Goal: Transaction & Acquisition: Purchase product/service

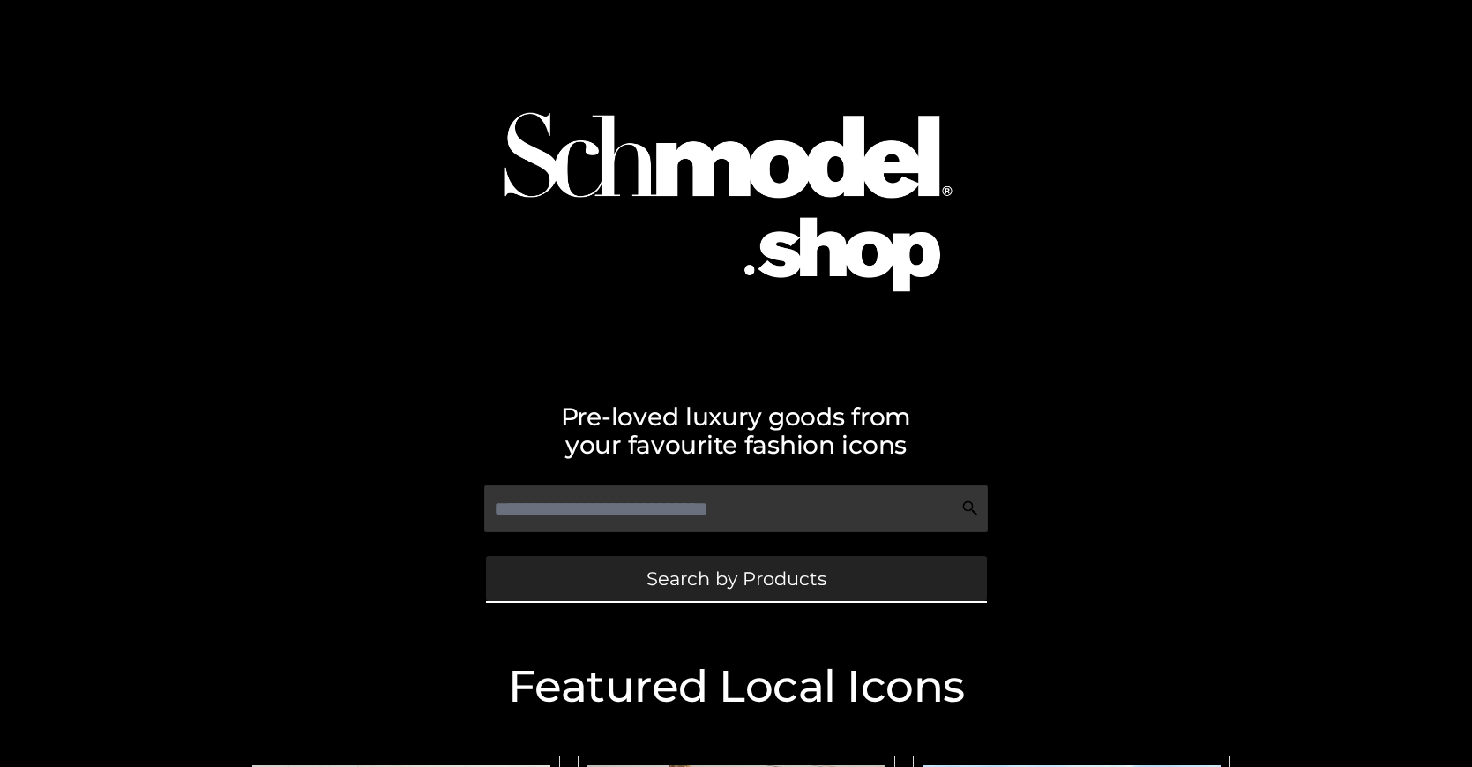
click at [736, 578] on span "Search by Products" at bounding box center [737, 578] width 180 height 19
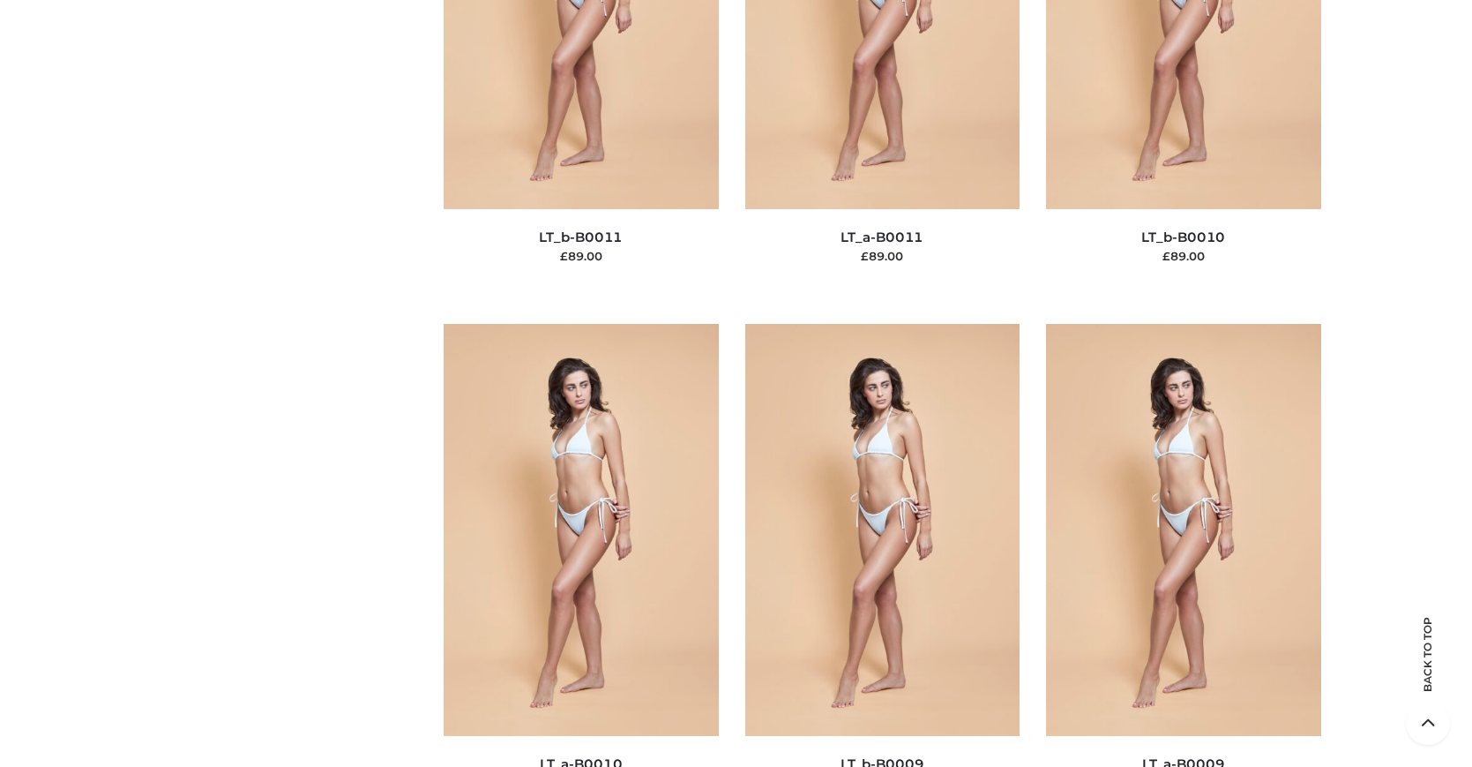
scroll to position [266, 0]
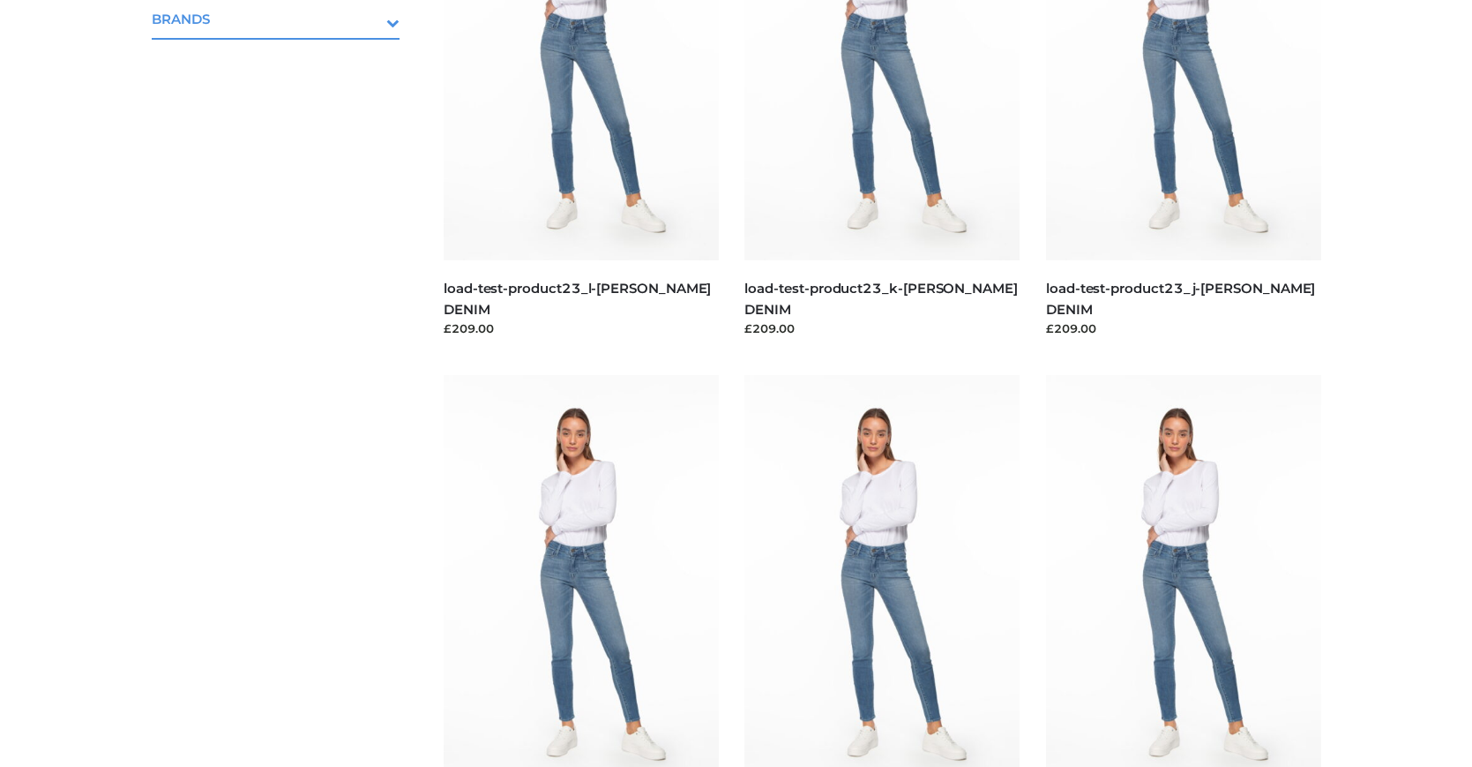
click at [369, 19] on icon "Toggle Submenu" at bounding box center [301, 22] width 198 height 20
click at [284, 94] on span "PARKERSMITH" at bounding box center [284, 95] width 231 height 20
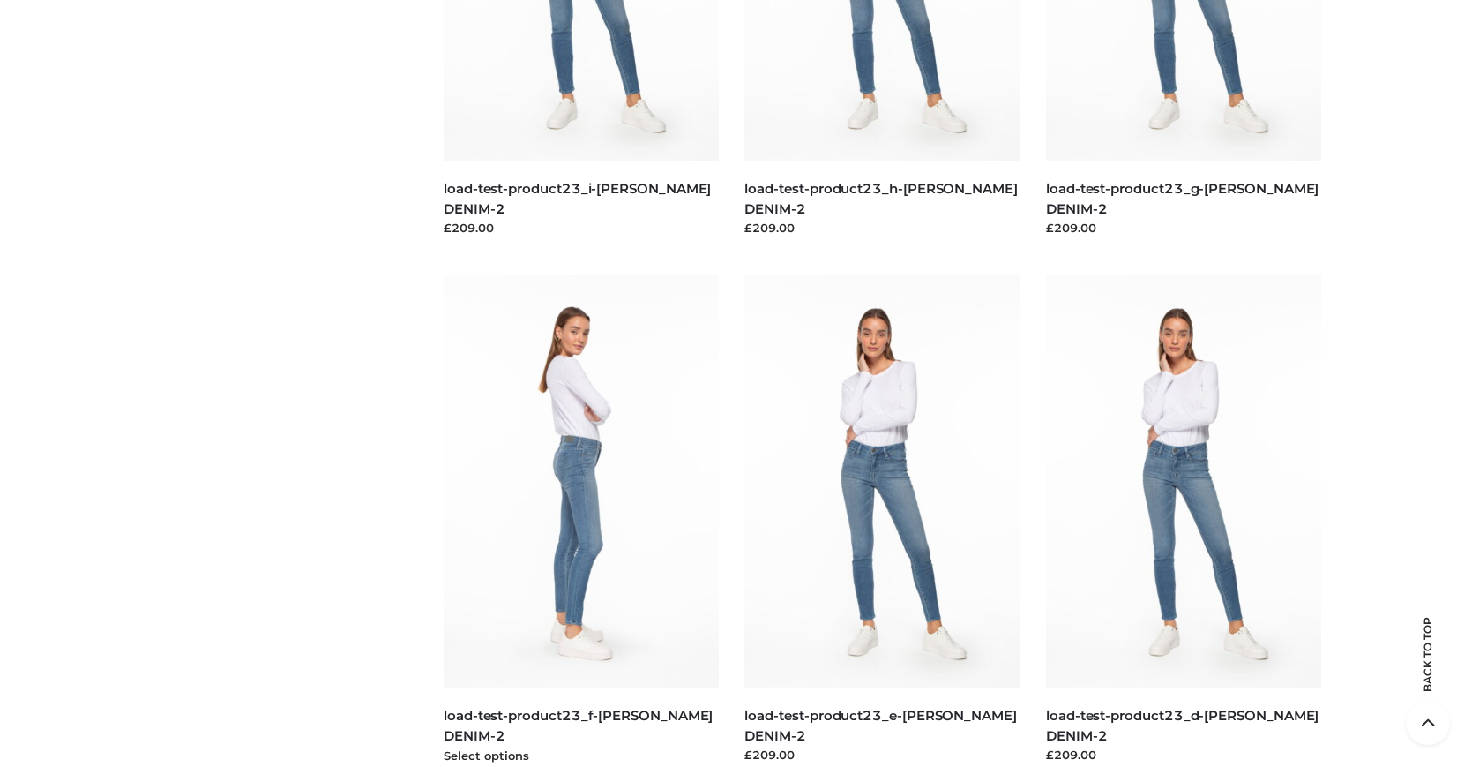
click at [581, 521] on img at bounding box center [581, 481] width 275 height 412
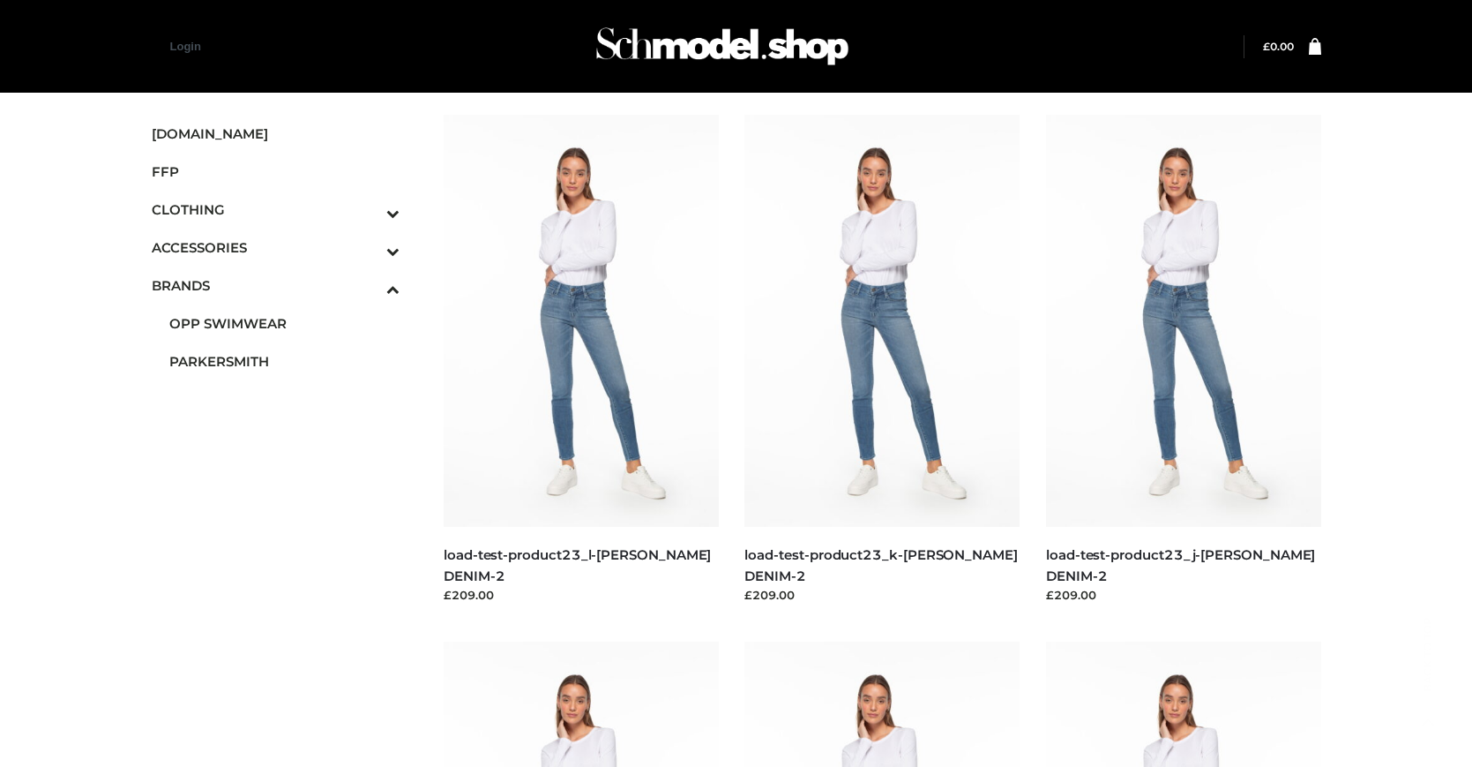
scroll to position [1420, 0]
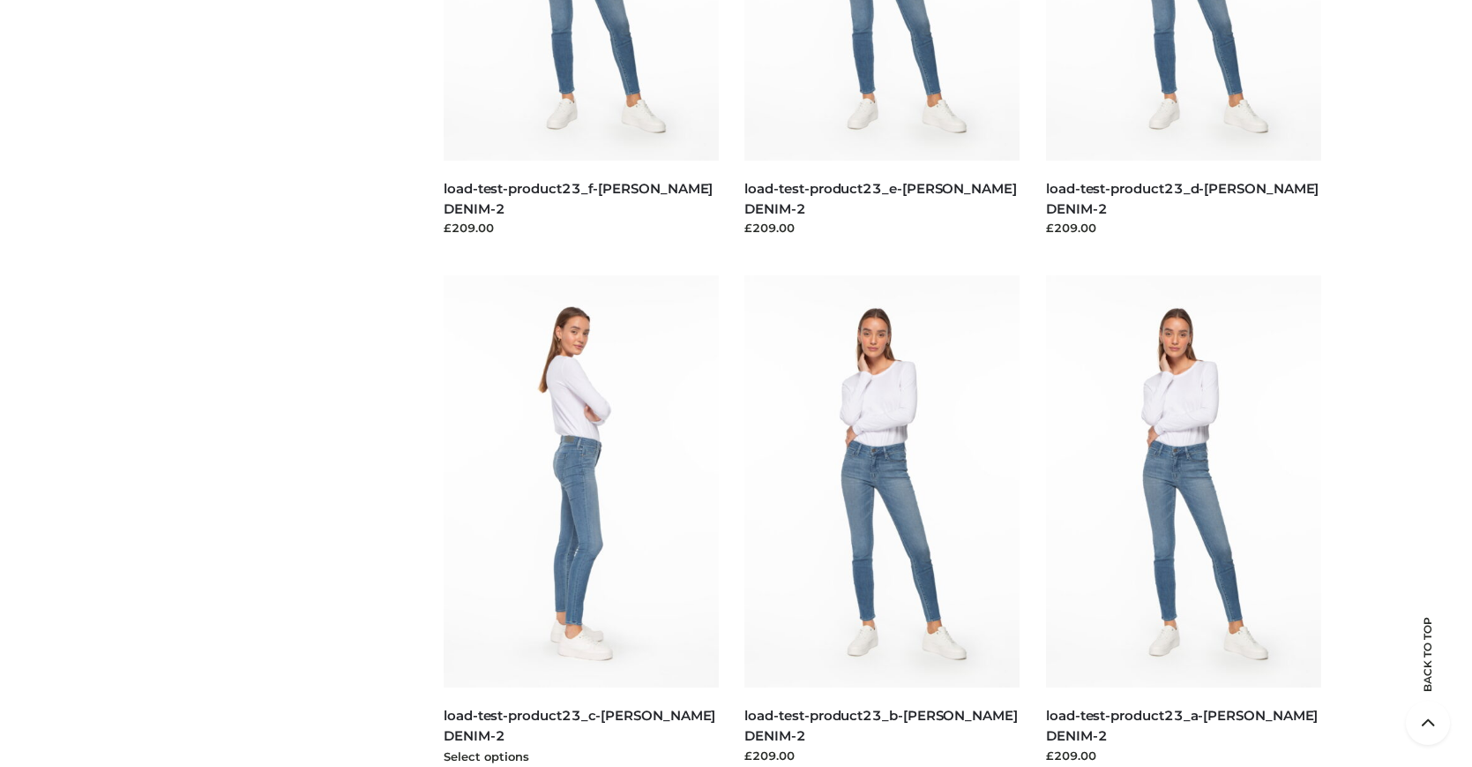
click at [581, 521] on img at bounding box center [581, 481] width 275 height 412
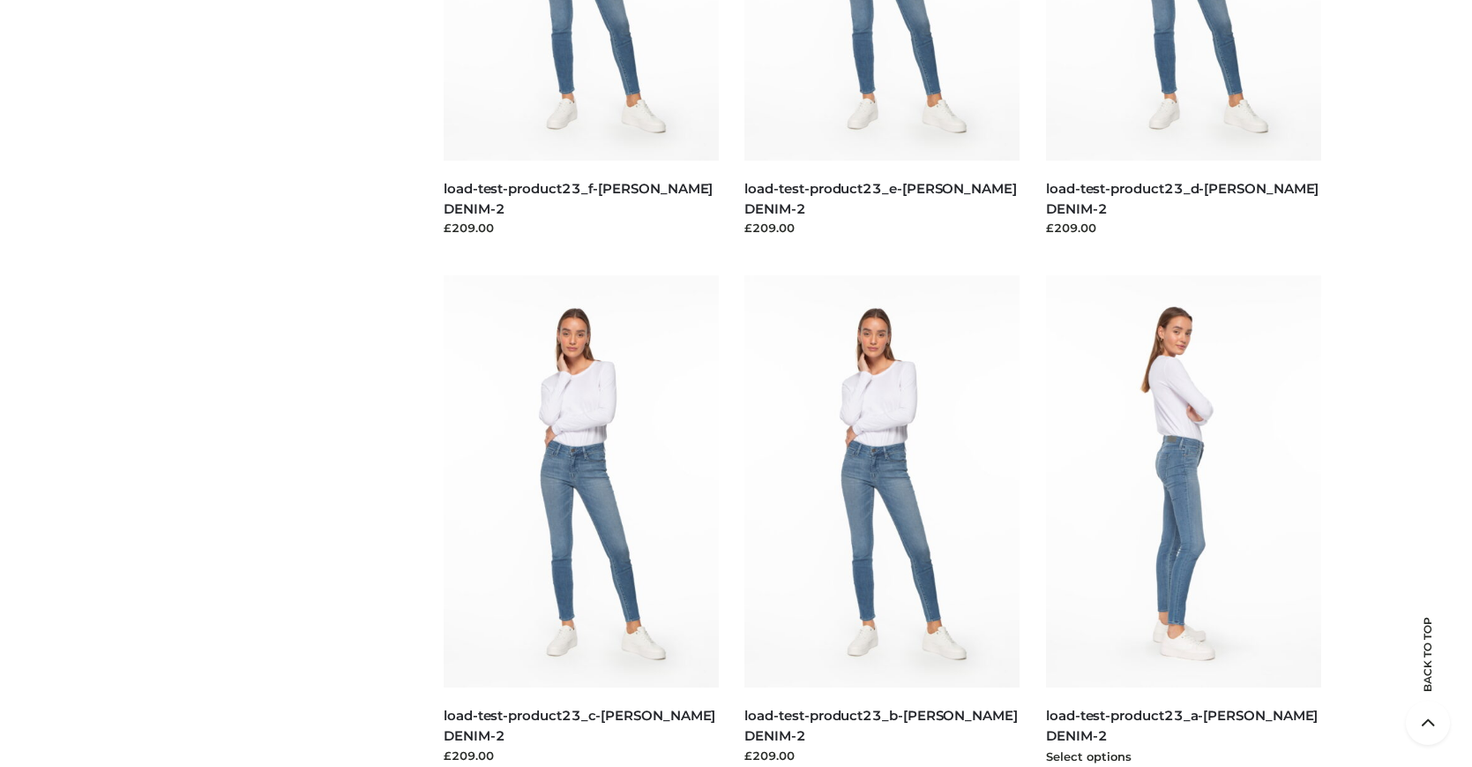
click at [1183, 521] on img at bounding box center [1183, 481] width 275 height 412
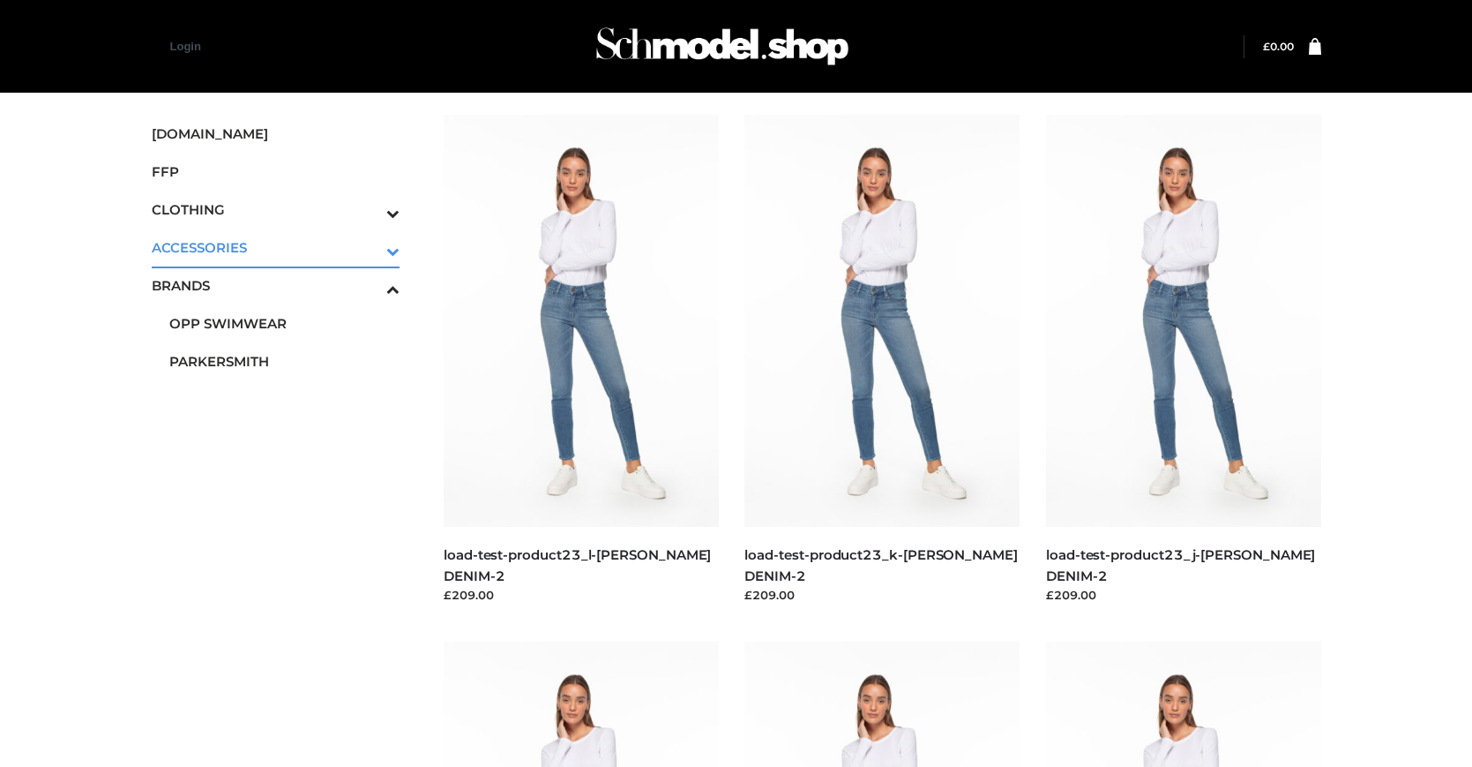
click at [369, 247] on icon "Toggle Submenu" at bounding box center [301, 251] width 198 height 20
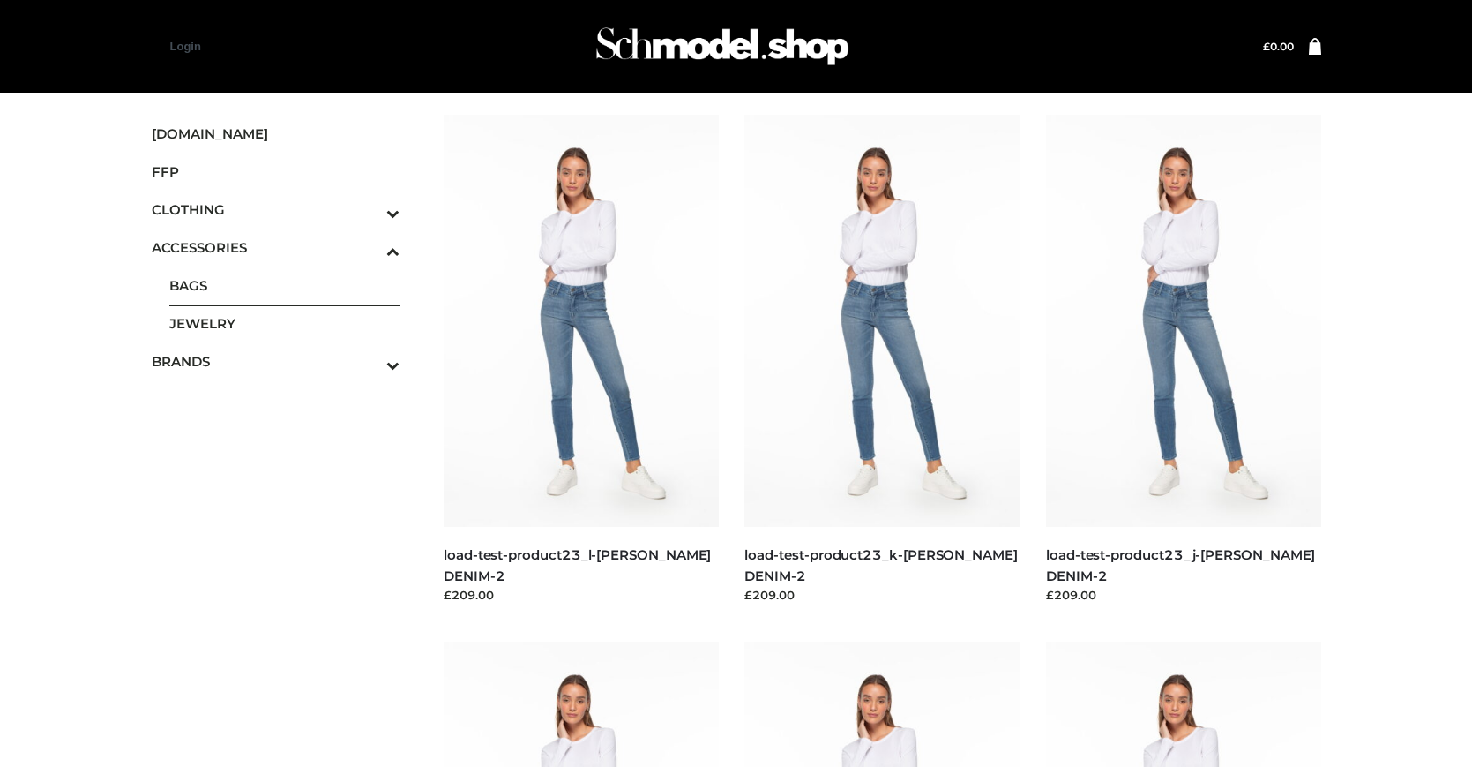
click at [284, 285] on span "BAGS" at bounding box center [284, 285] width 231 height 20
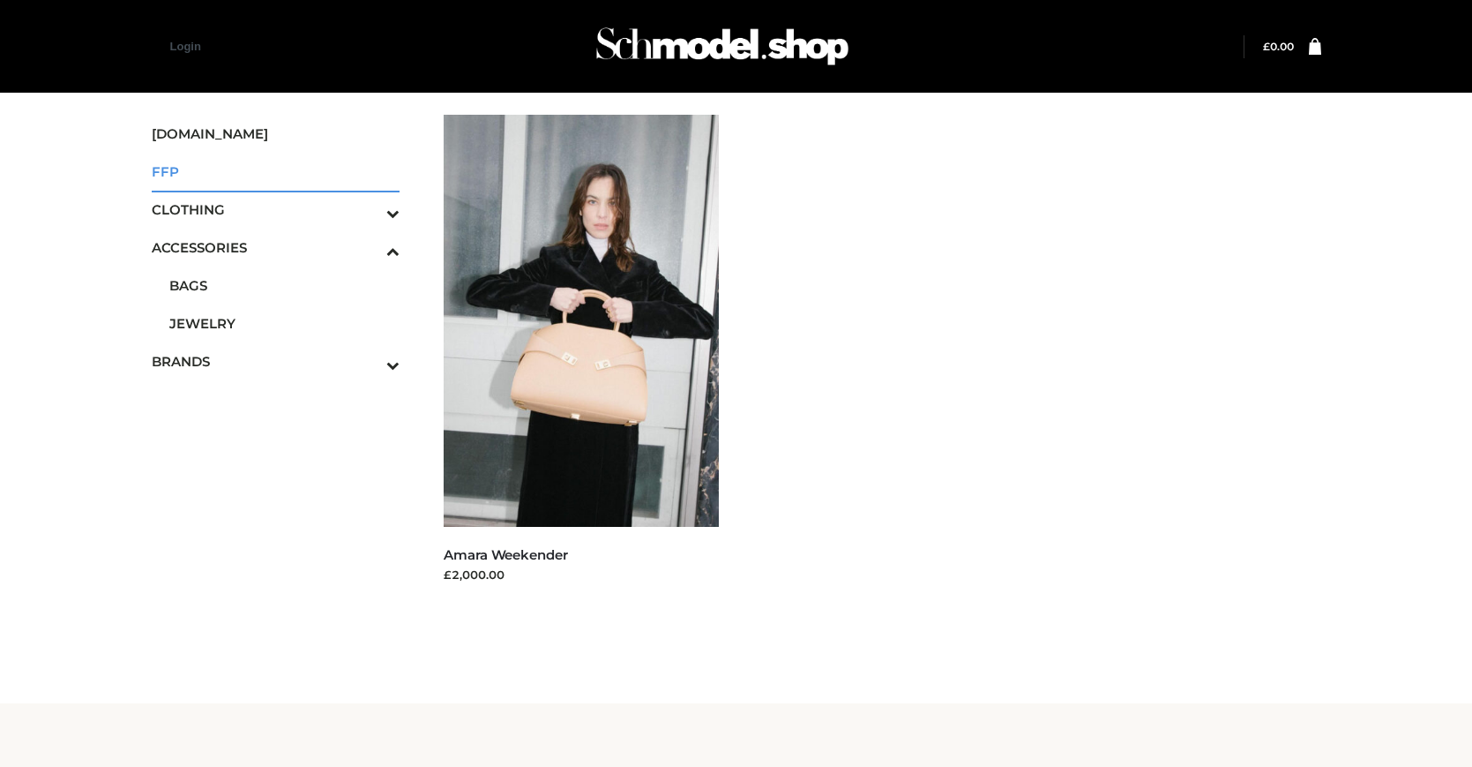
click at [275, 171] on span "FFP" at bounding box center [276, 171] width 249 height 20
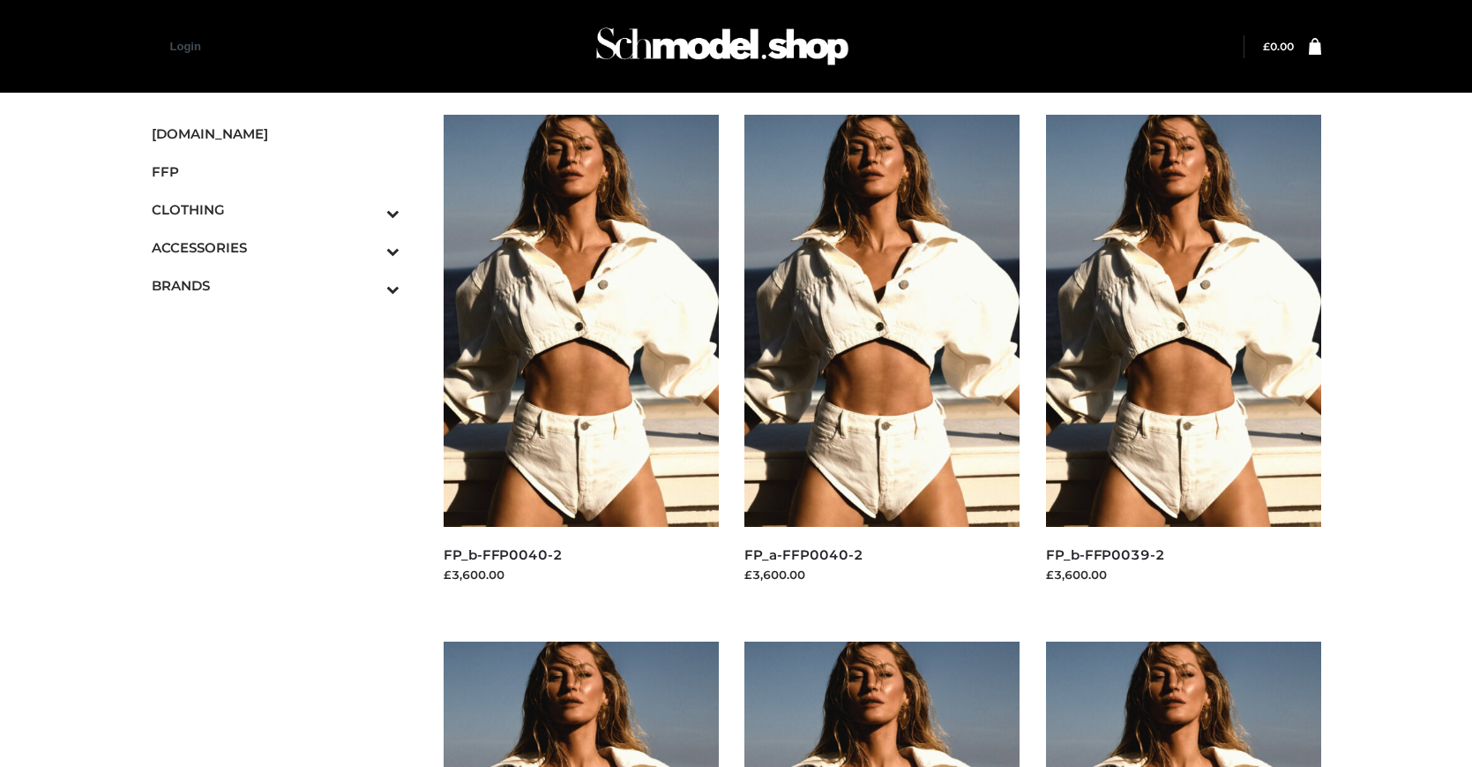
scroll to position [894, 0]
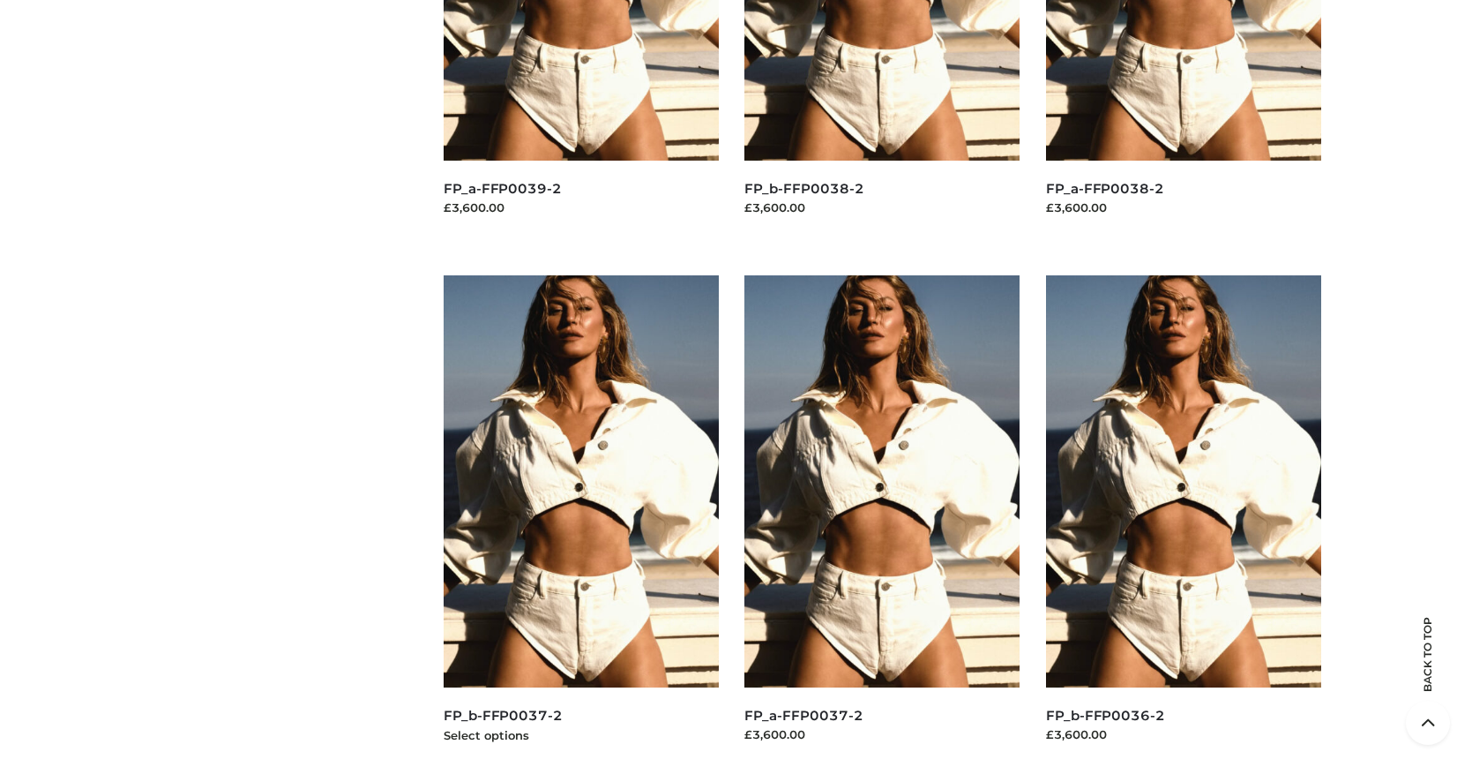
click at [581, 521] on img at bounding box center [581, 481] width 275 height 412
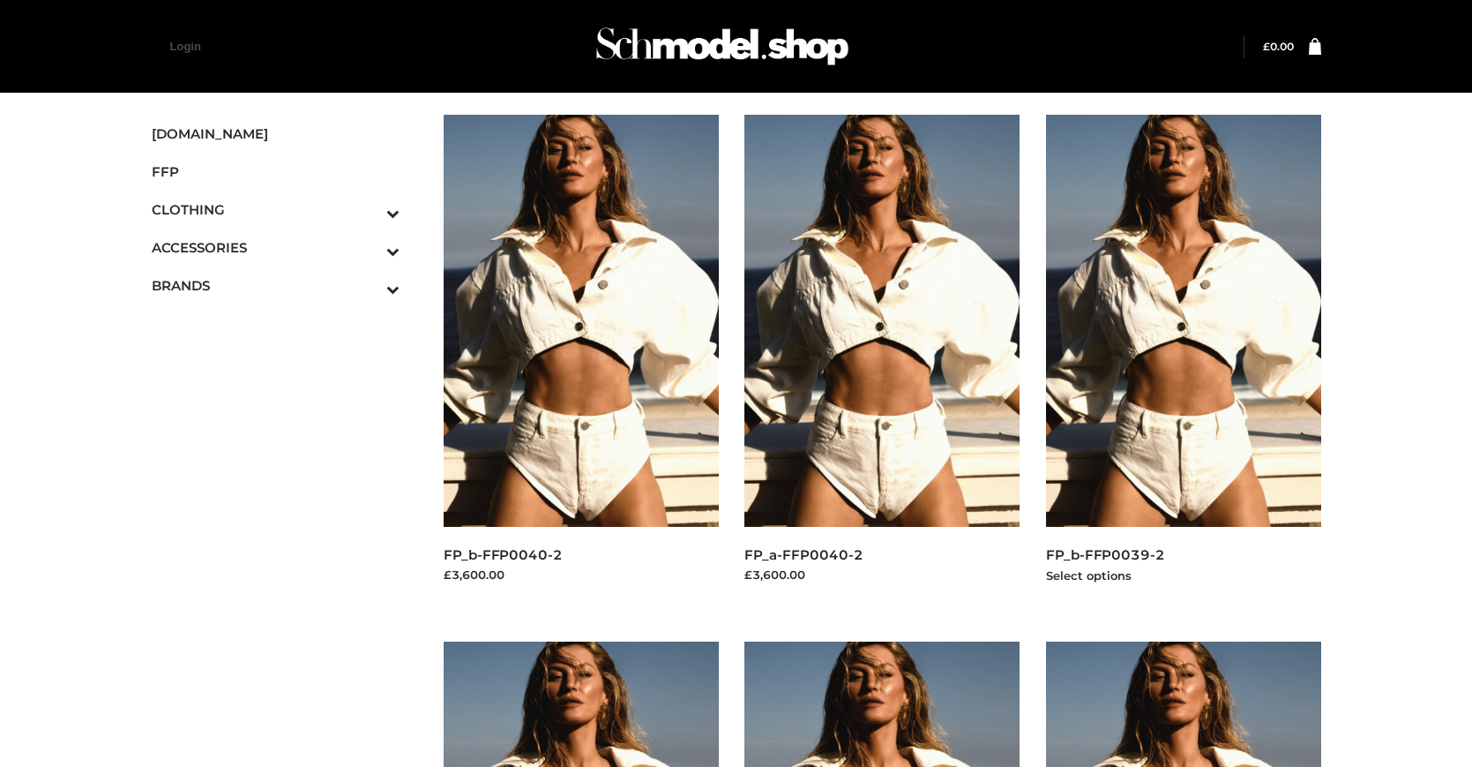
click at [1183, 360] on img at bounding box center [1183, 321] width 275 height 412
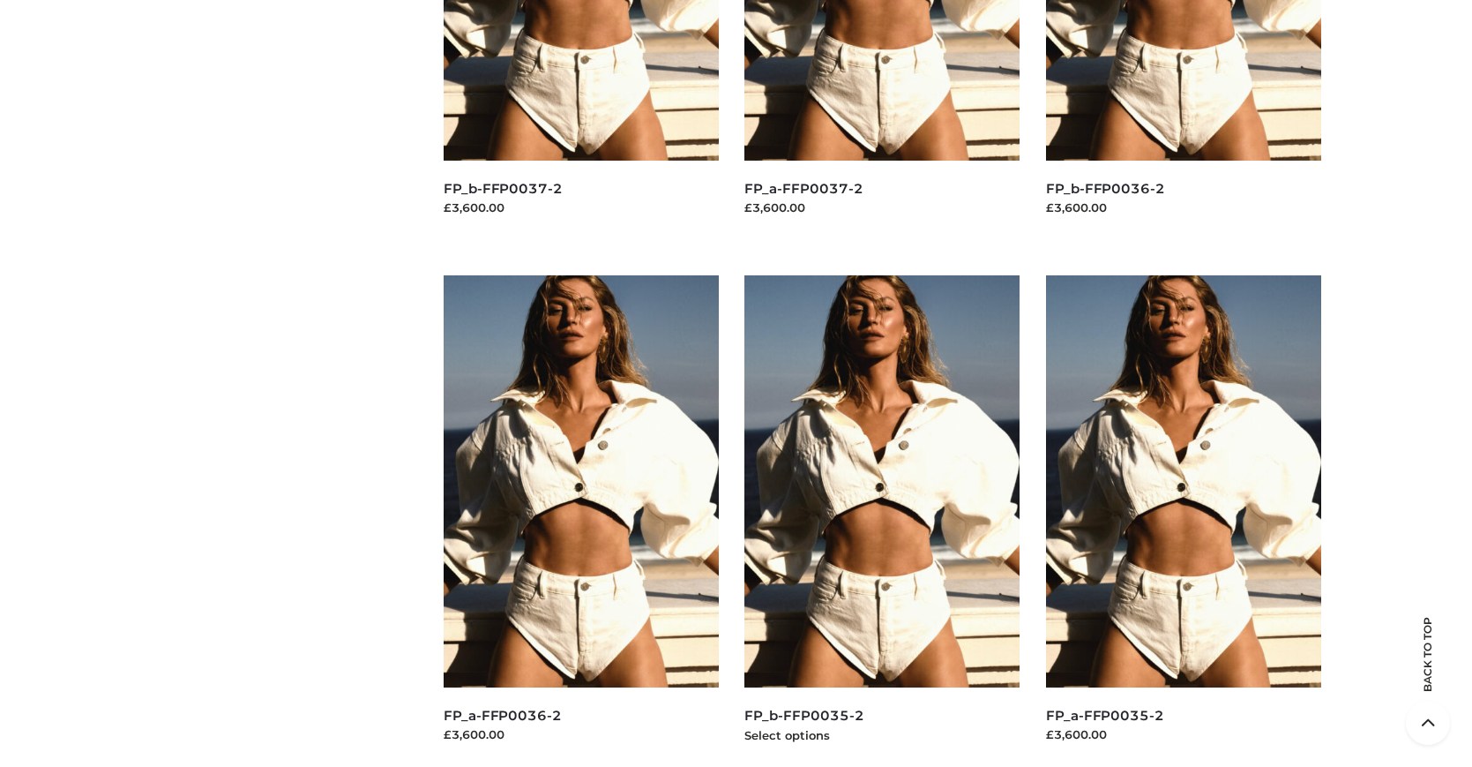
click at [882, 521] on img at bounding box center [882, 481] width 275 height 412
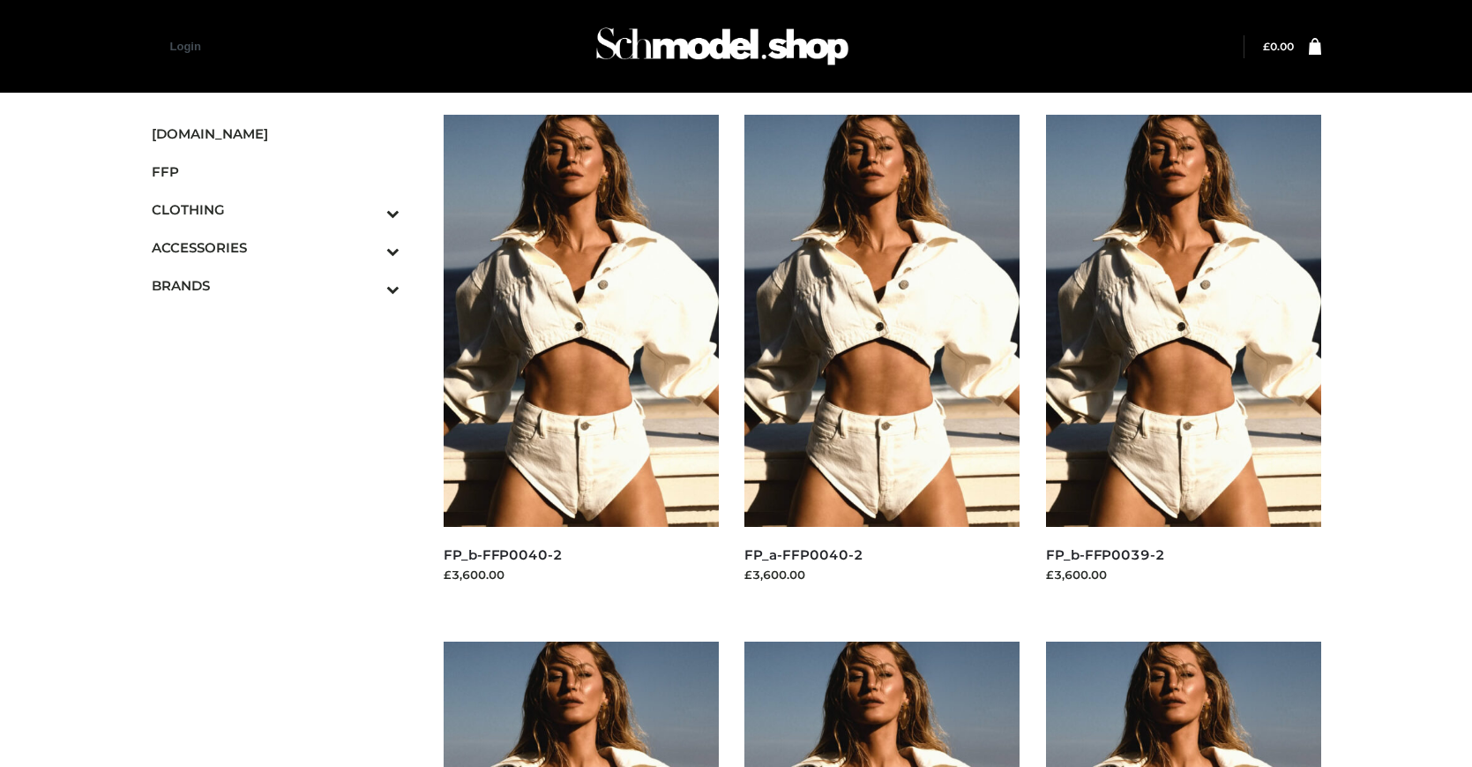
scroll to position [894, 0]
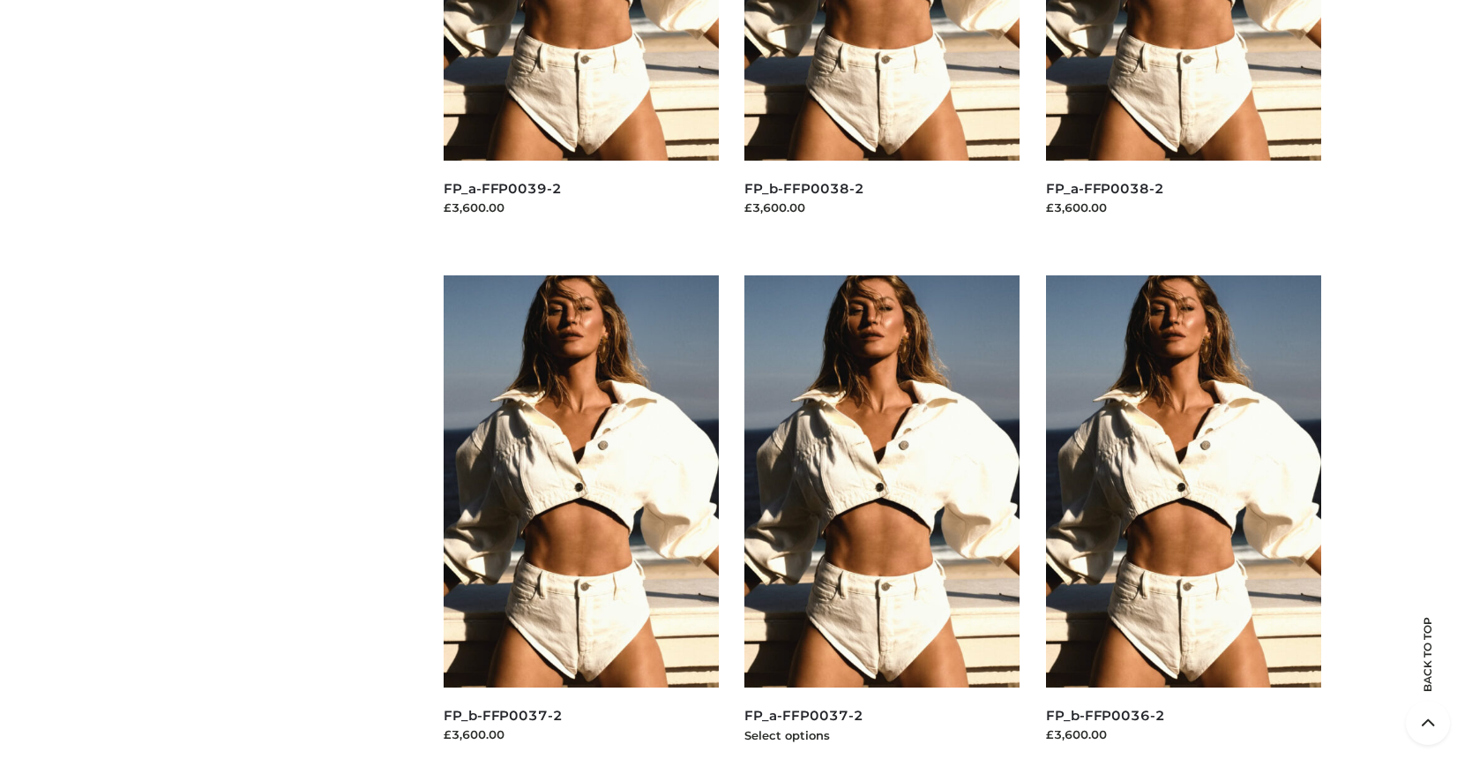
click at [882, 521] on img at bounding box center [882, 481] width 275 height 412
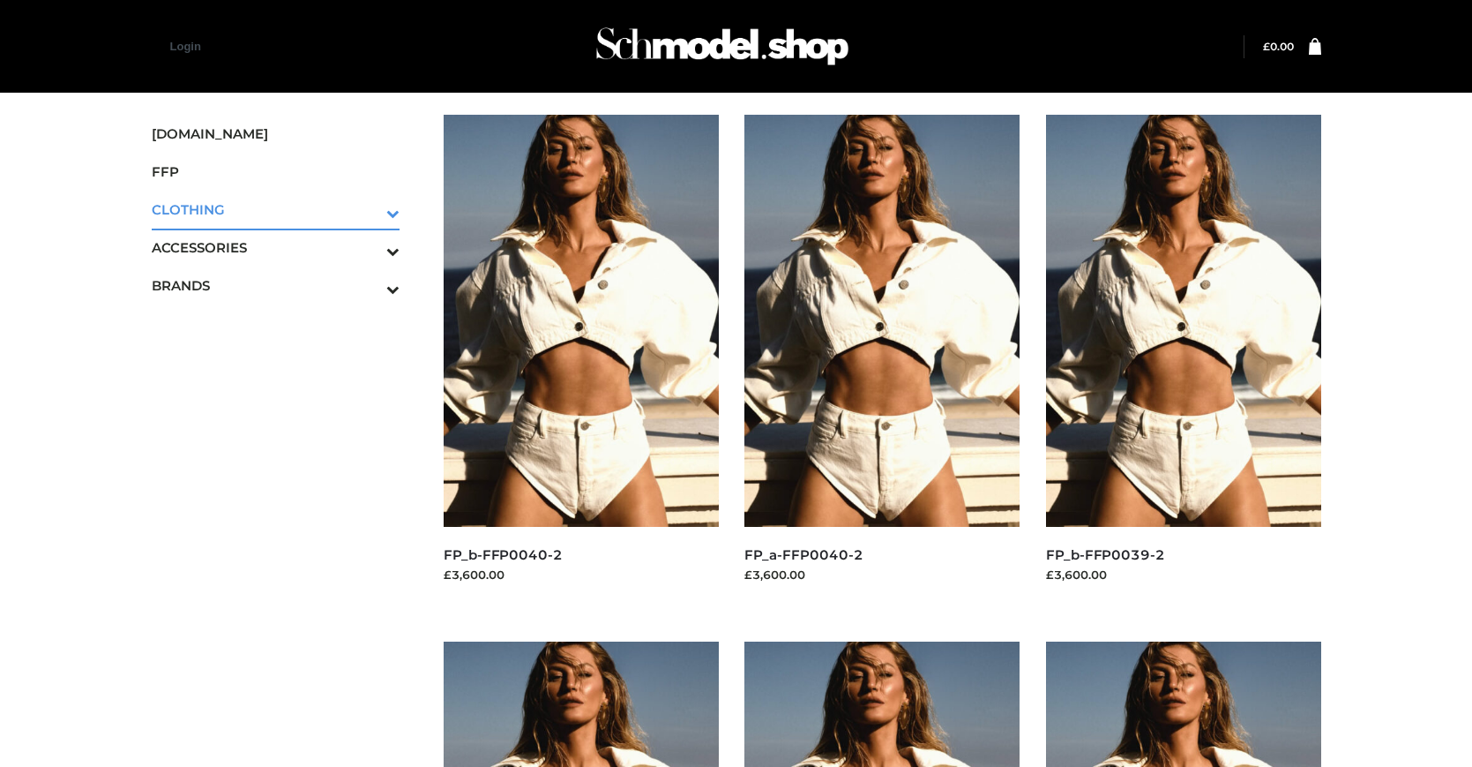
click at [369, 209] on icon "Toggle Submenu" at bounding box center [301, 213] width 198 height 20
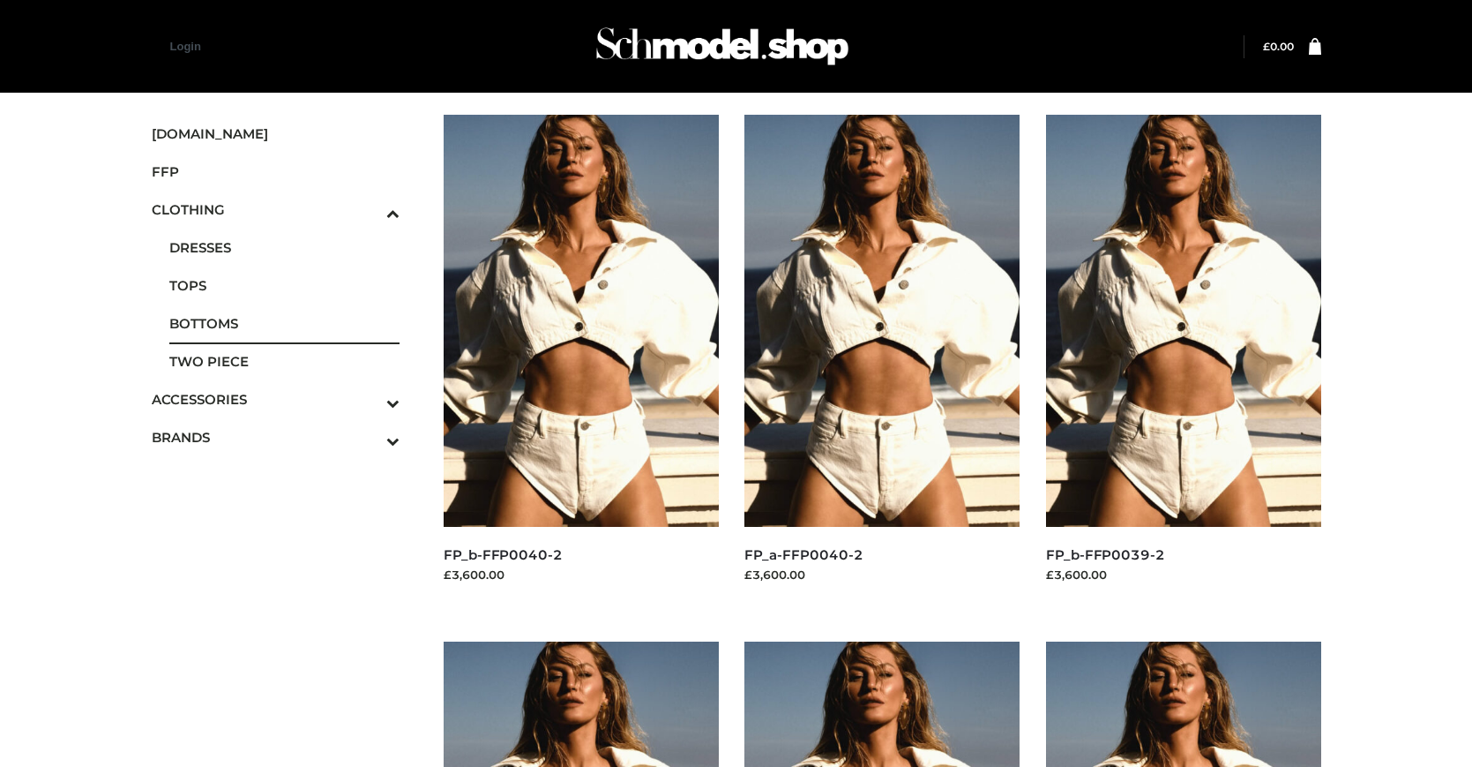
click at [284, 323] on span "BOTTOMS" at bounding box center [284, 323] width 231 height 20
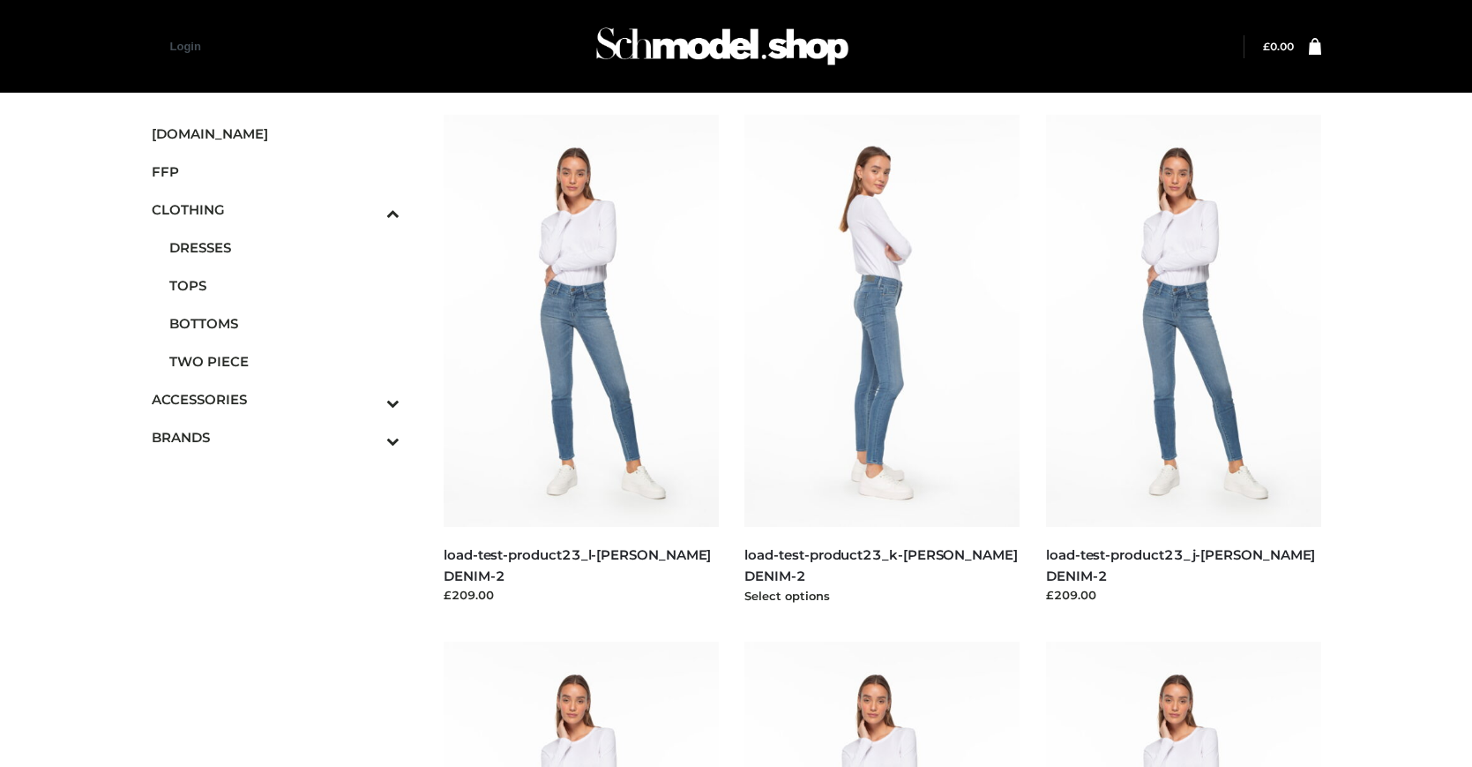
click at [882, 360] on img at bounding box center [882, 321] width 275 height 412
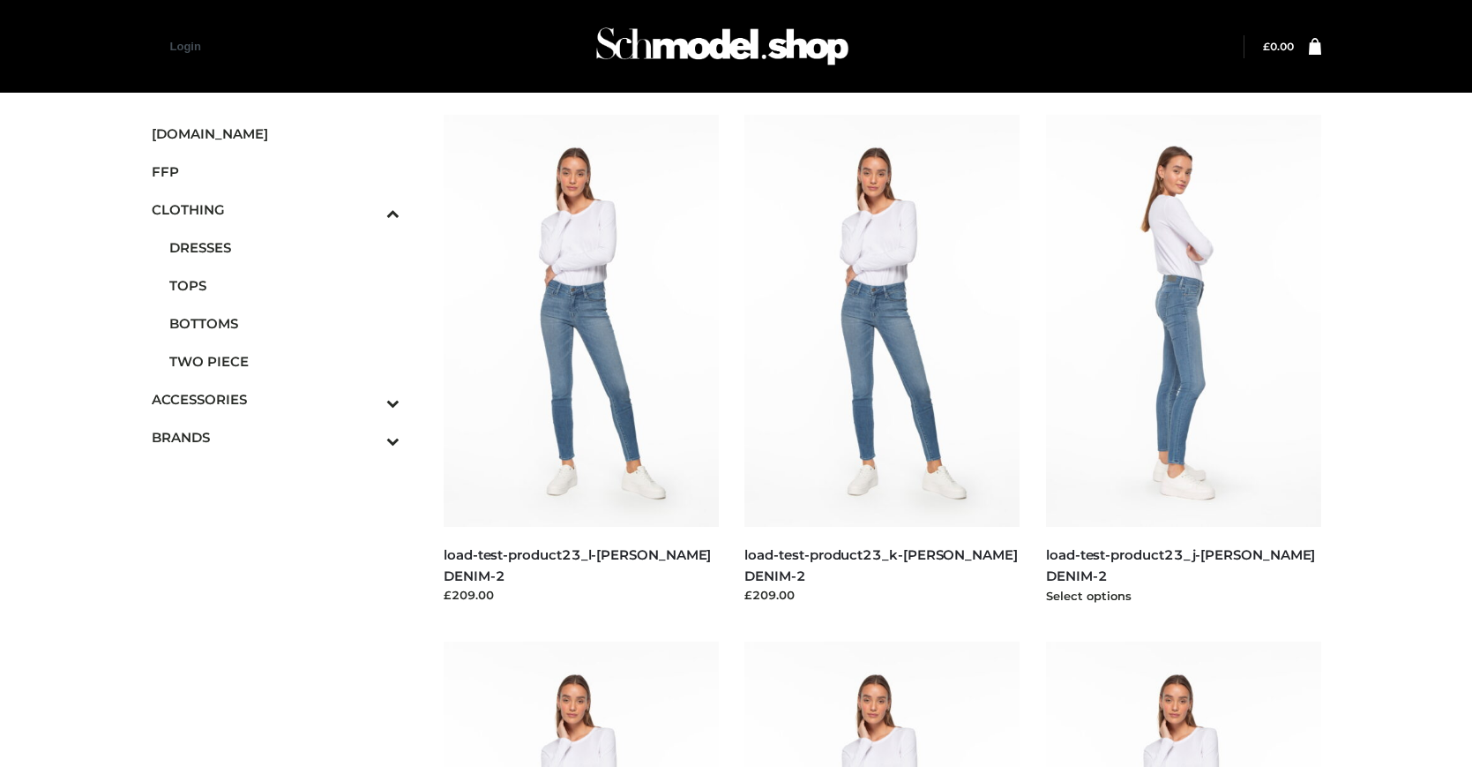
click at [1183, 360] on img at bounding box center [1183, 321] width 275 height 412
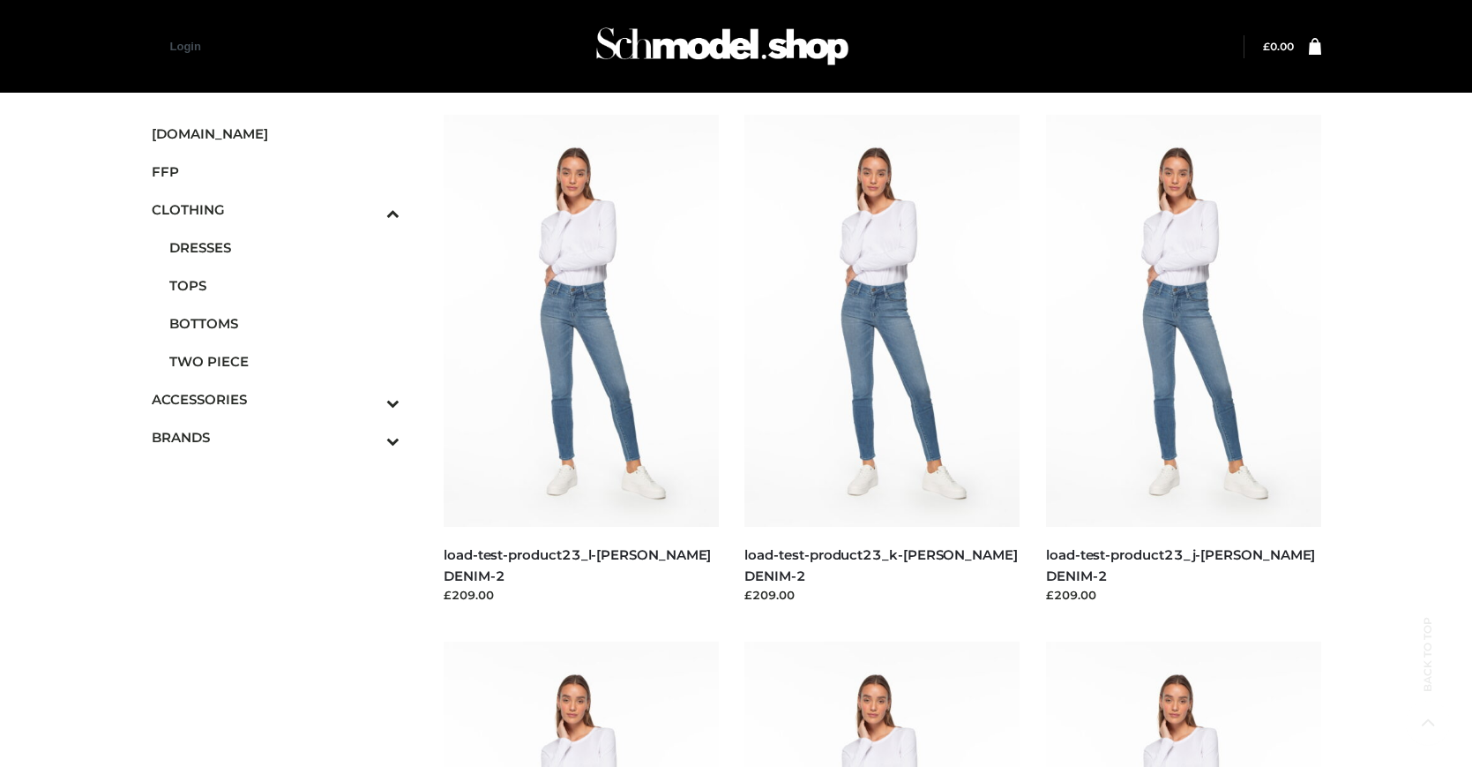
scroll to position [1420, 0]
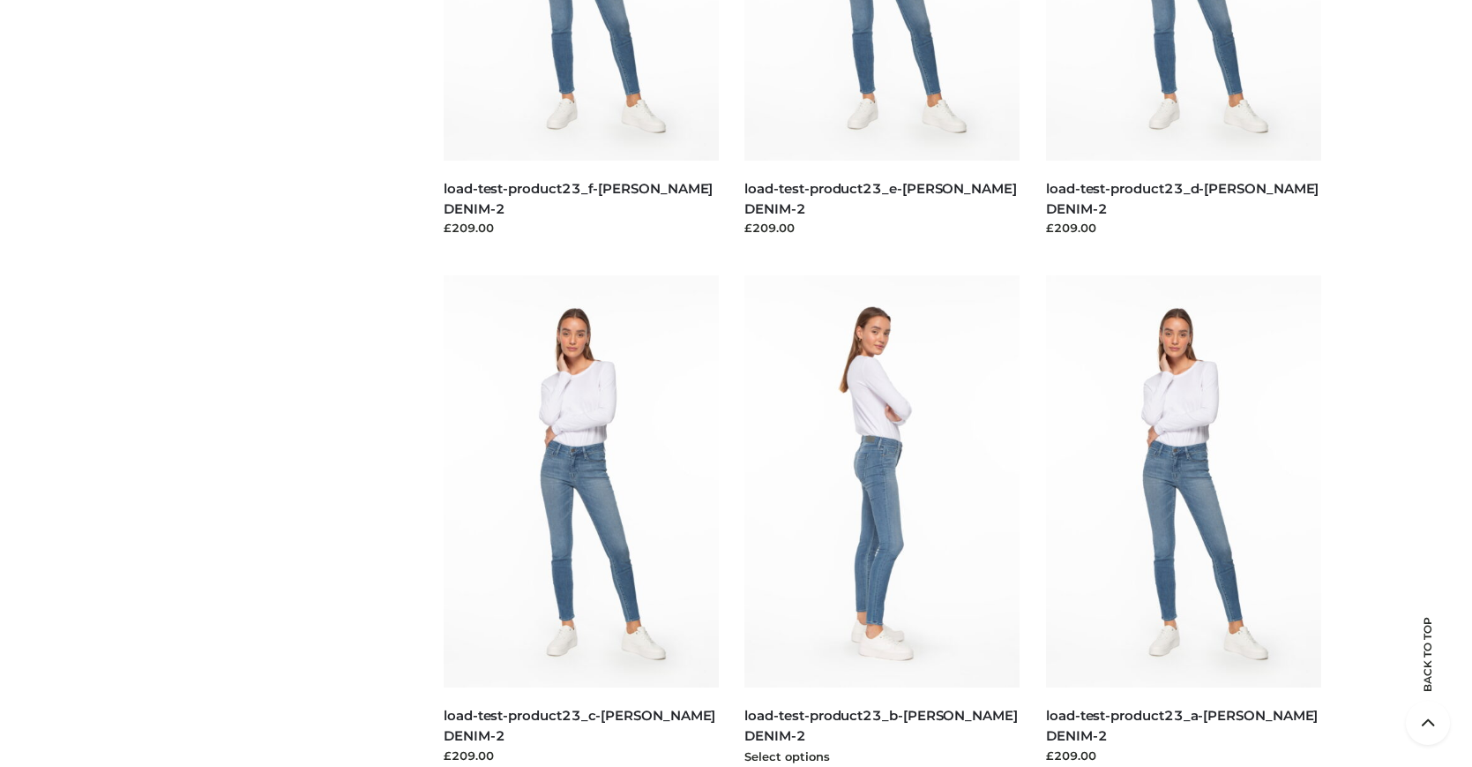
click at [882, 521] on img at bounding box center [882, 481] width 275 height 412
